Goal: Task Accomplishment & Management: Use online tool/utility

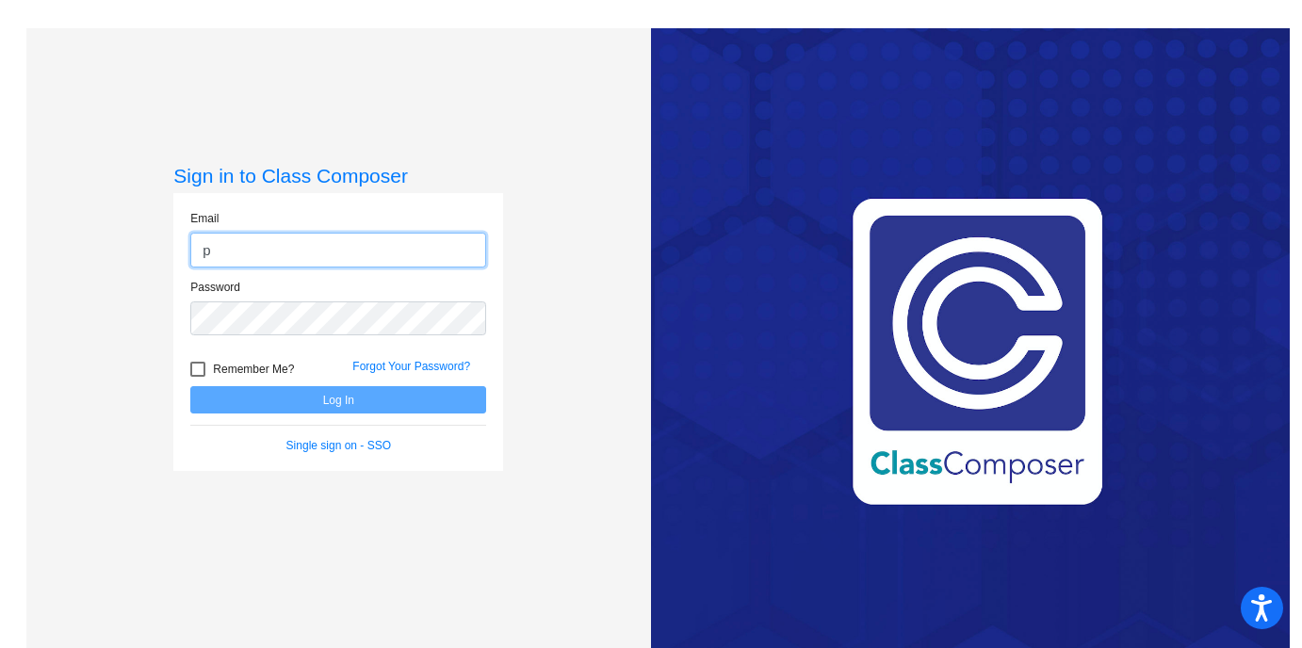
type input "[EMAIL_ADDRESS][DOMAIN_NAME]"
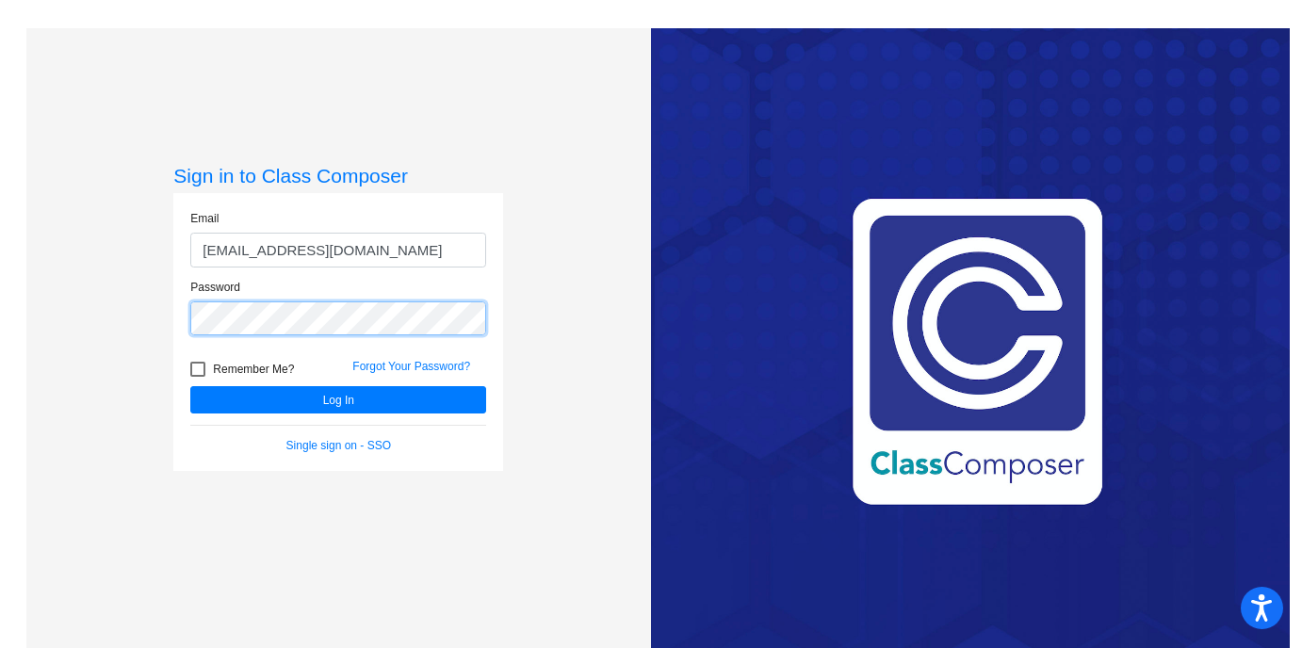
click at [190, 386] on button "Log In" at bounding box center [338, 399] width 296 height 27
